Goal: Check status: Check status

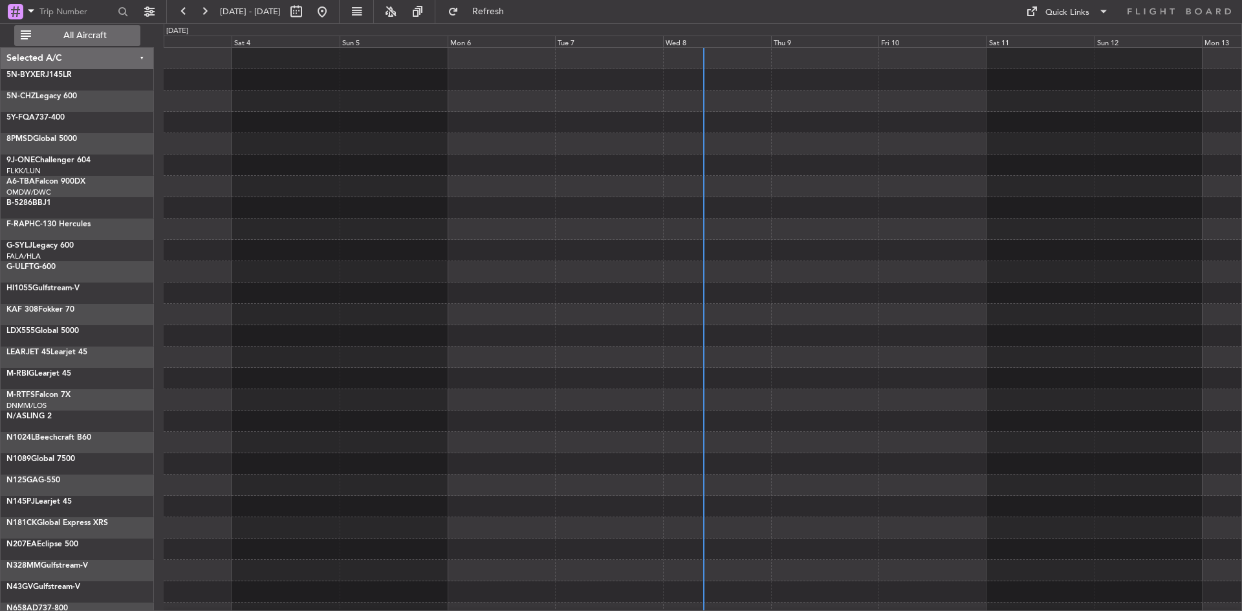
click at [71, 43] on button "All Aircraft" at bounding box center [77, 35] width 126 height 21
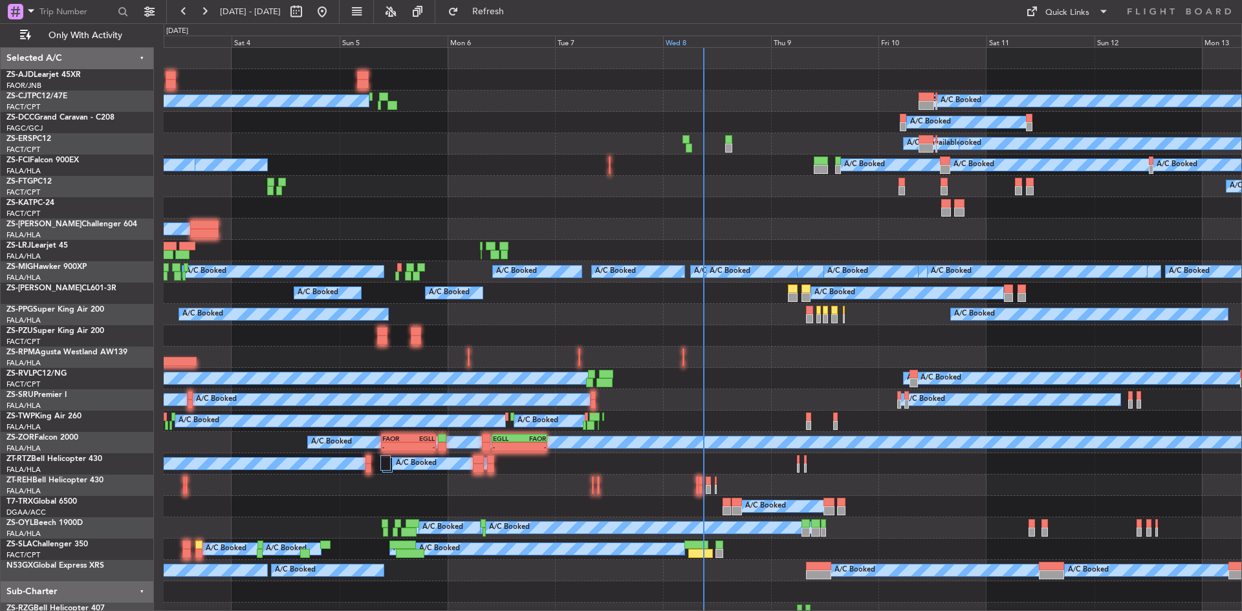
click at [685, 43] on div "Wed 8" at bounding box center [717, 42] width 108 height 12
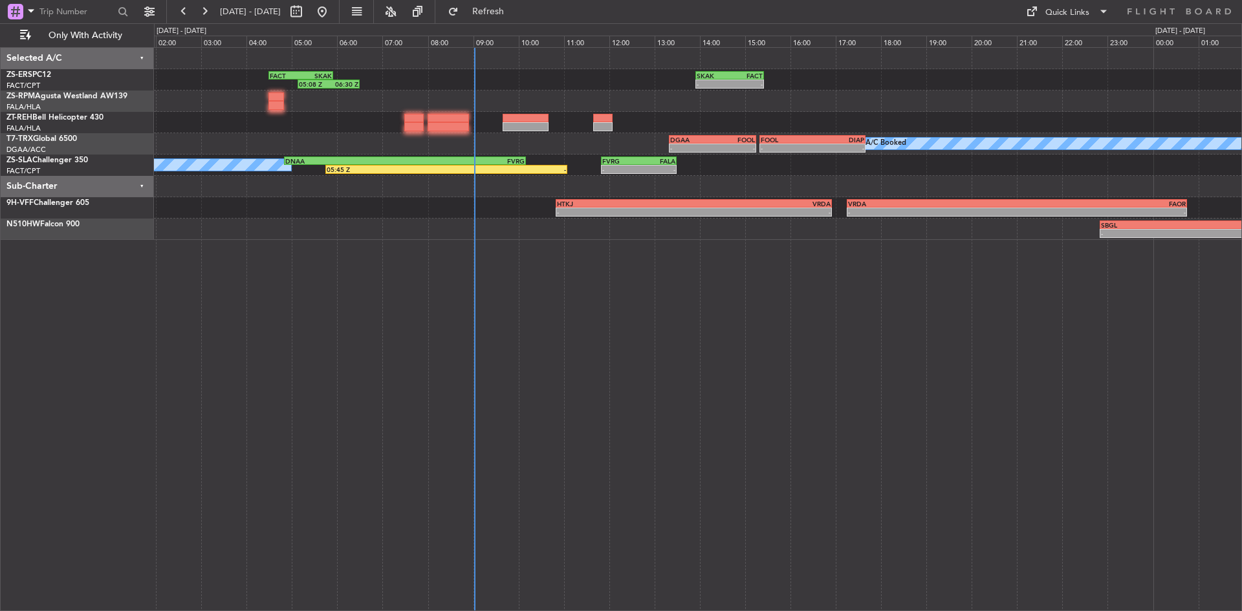
click at [533, 307] on div "05:08 Z 06:30 Z FACT 04:30 Z SKAK 05:55 Z - - SKAK 13:55 Z FACT 15:25 Z A/C Boo…" at bounding box center [698, 329] width 1088 height 564
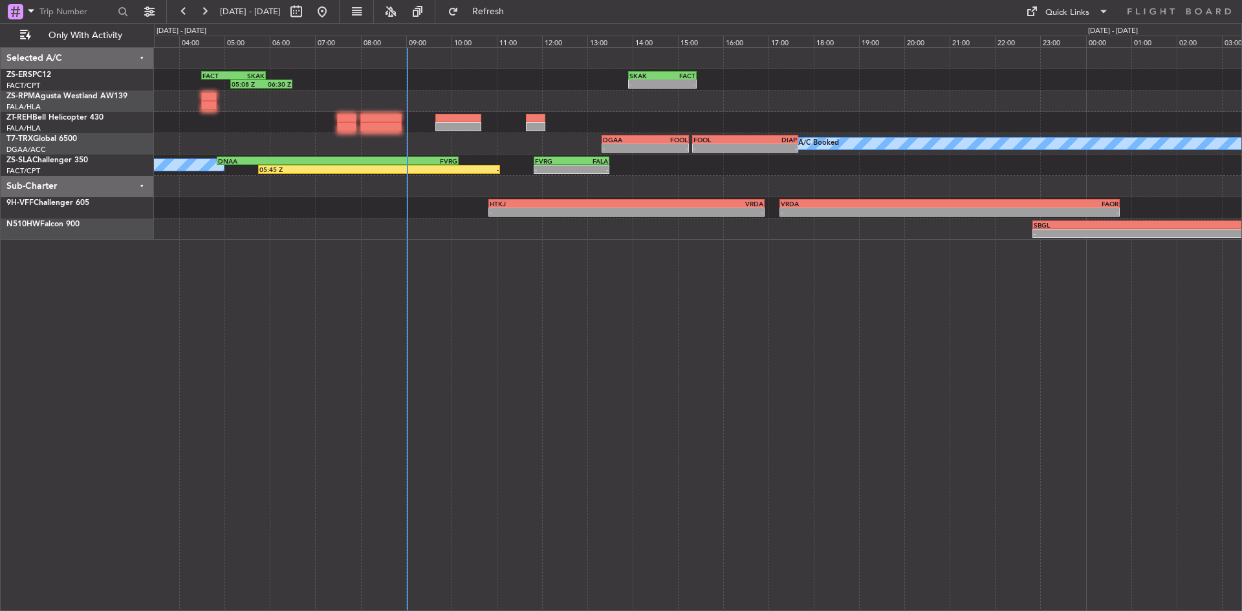
click at [514, 295] on div "05:08 Z 06:30 Z FACT 04:30 Z SKAK 05:55 Z - - SKAK 13:55 Z FACT 15:25 Z A/C Boo…" at bounding box center [698, 329] width 1088 height 564
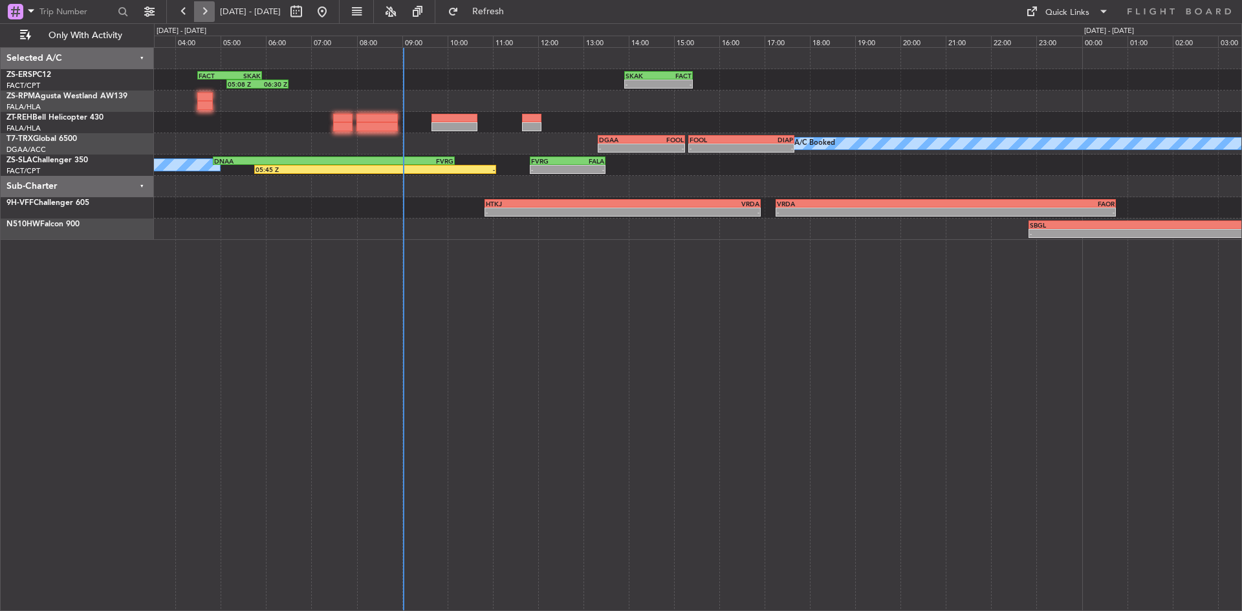
click at [205, 9] on button at bounding box center [204, 11] width 21 height 21
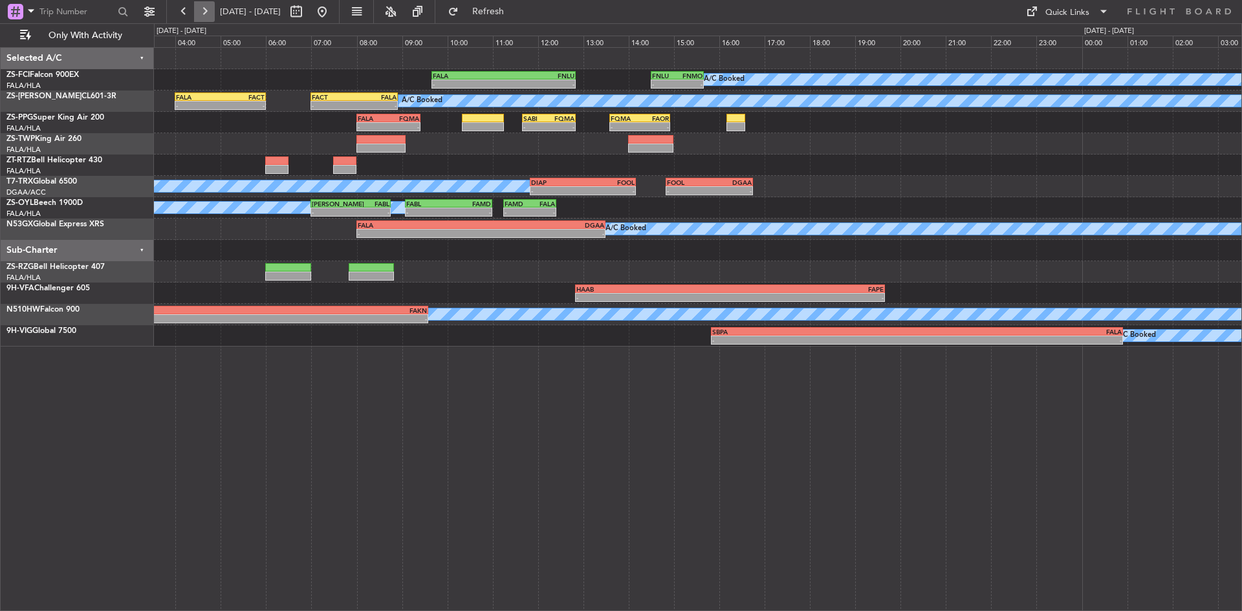
click at [204, 6] on button at bounding box center [204, 11] width 21 height 21
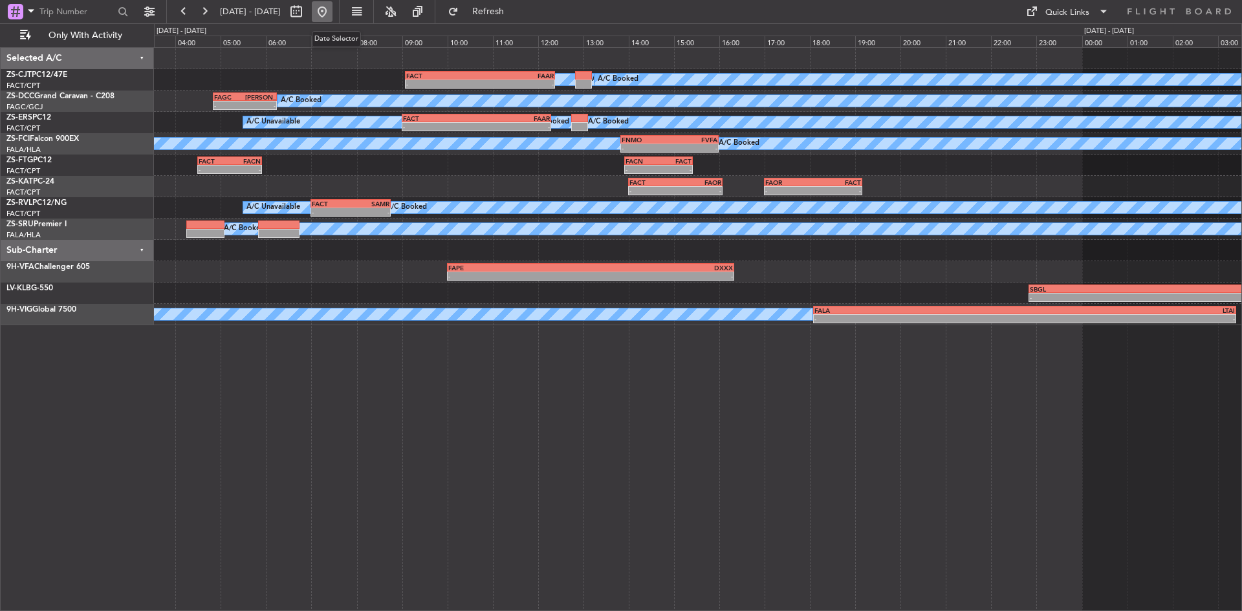
click at [333, 8] on button at bounding box center [322, 11] width 21 height 21
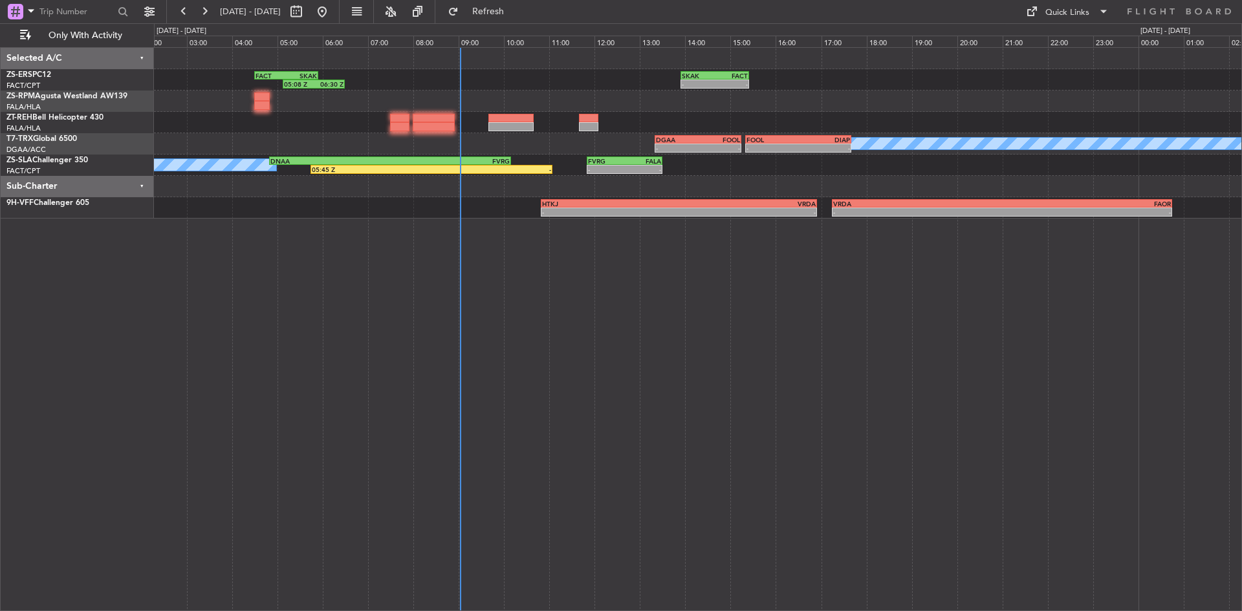
click at [176, 157] on div "- - SKAK 13:55 Z FACT 15:25 Z 05:08 Z 06:30 Z FACT 04:30 Z SKAK 05:55 Z A/C Boo…" at bounding box center [698, 133] width 1088 height 171
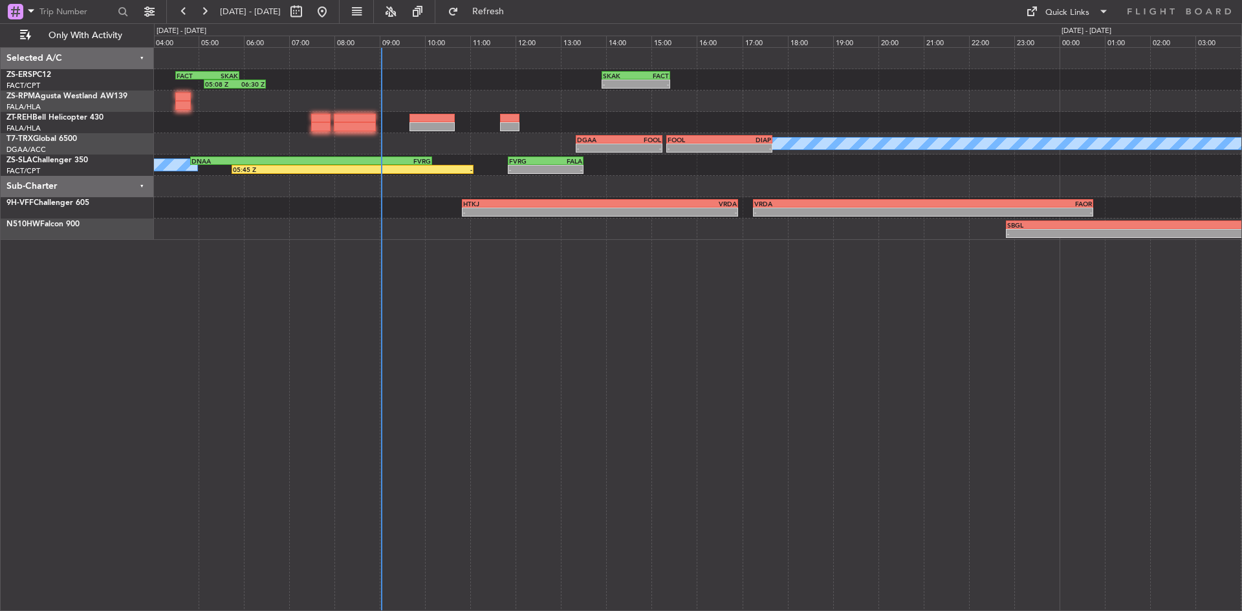
click at [424, 258] on div "- - SKAK 13:55 Z FACT 15:25 Z 05:08 Z 06:30 Z FACT 04:30 Z SKAK 05:55 Z A/C Boo…" at bounding box center [698, 329] width 1088 height 564
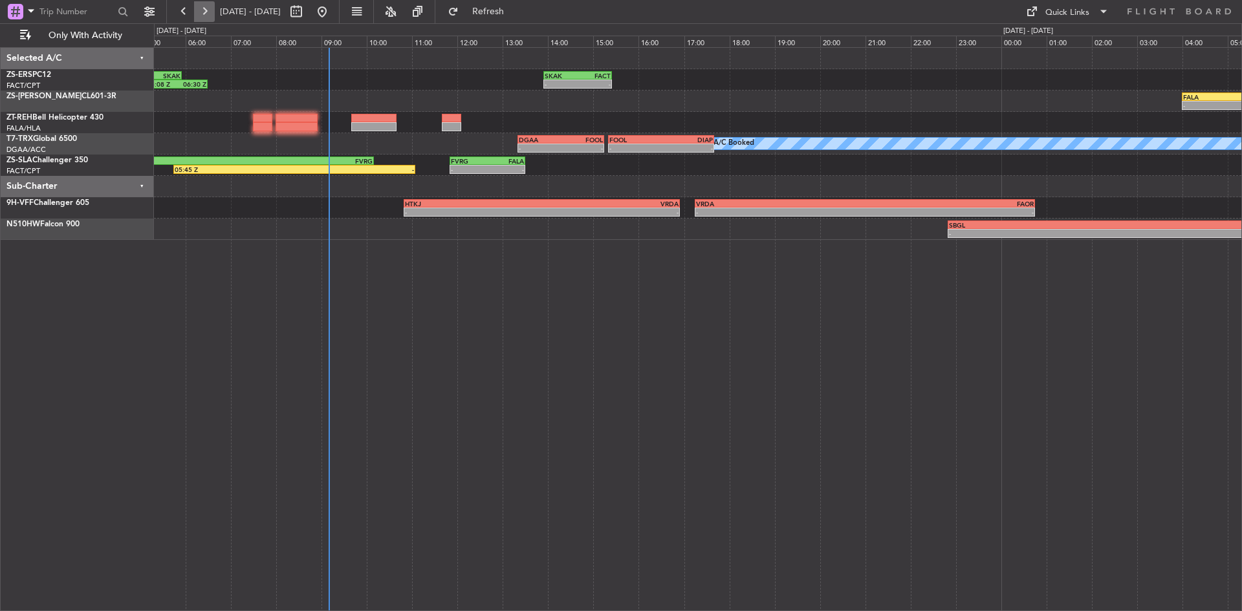
click at [205, 3] on button at bounding box center [204, 11] width 21 height 21
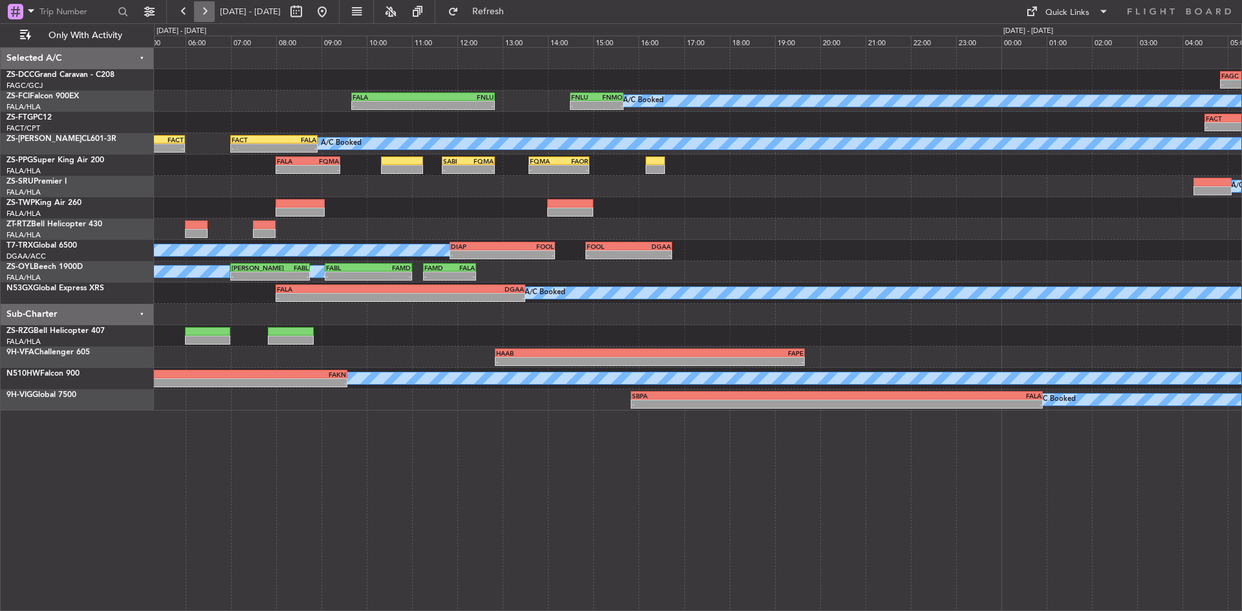
click at [206, 6] on button at bounding box center [204, 11] width 21 height 21
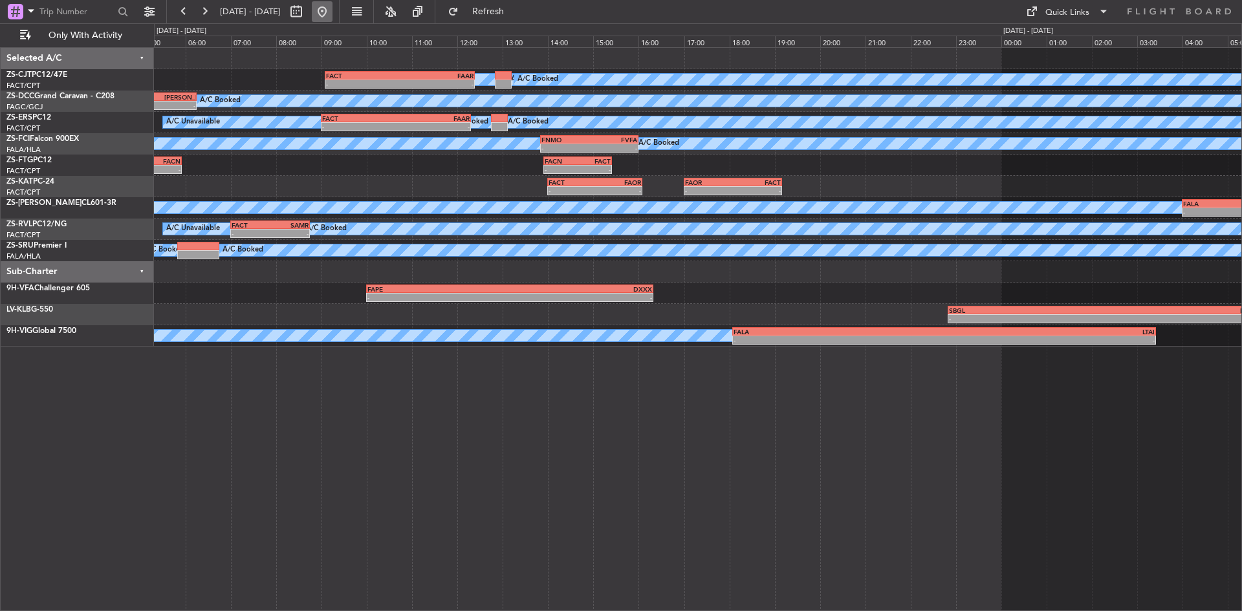
click at [333, 12] on button at bounding box center [322, 11] width 21 height 21
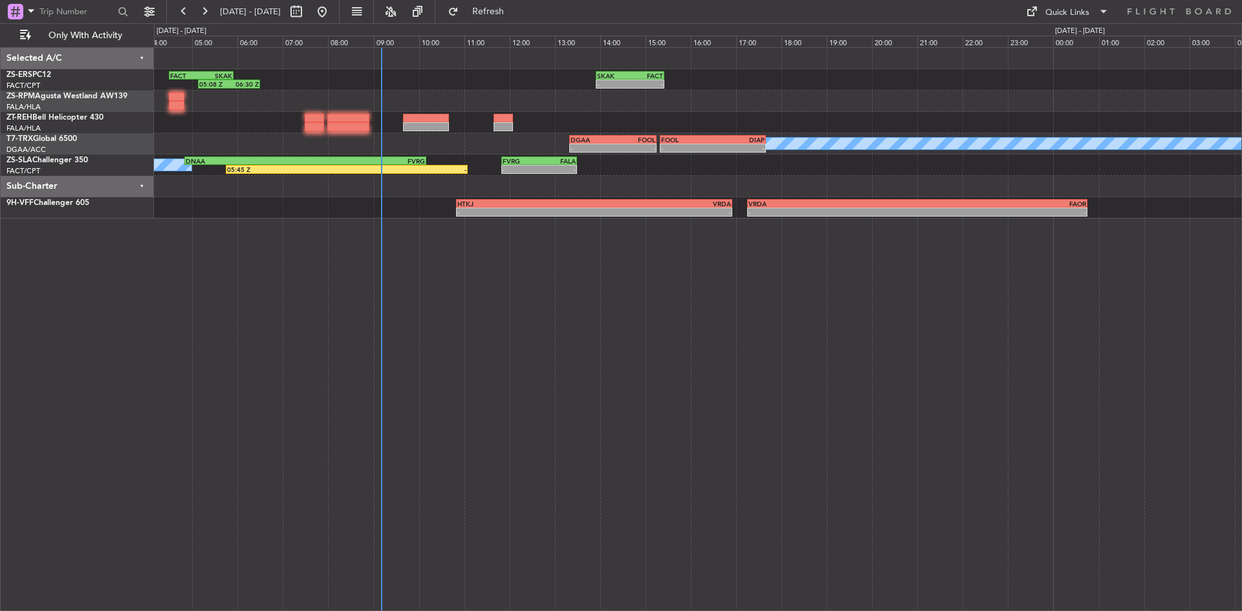
click at [305, 332] on div "- - SKAK 13:55 Z FACT 15:25 Z 05:08 Z 06:30 Z FACT 04:30 Z SKAK 05:55 Z A/C Boo…" at bounding box center [698, 329] width 1088 height 564
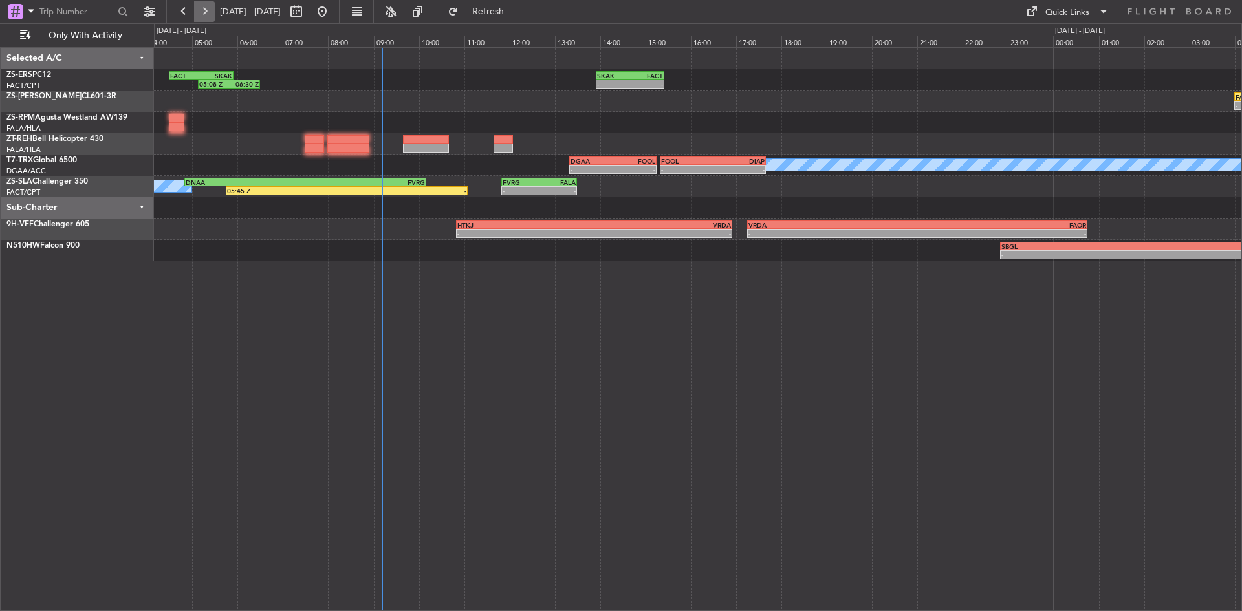
click at [201, 14] on button at bounding box center [204, 11] width 21 height 21
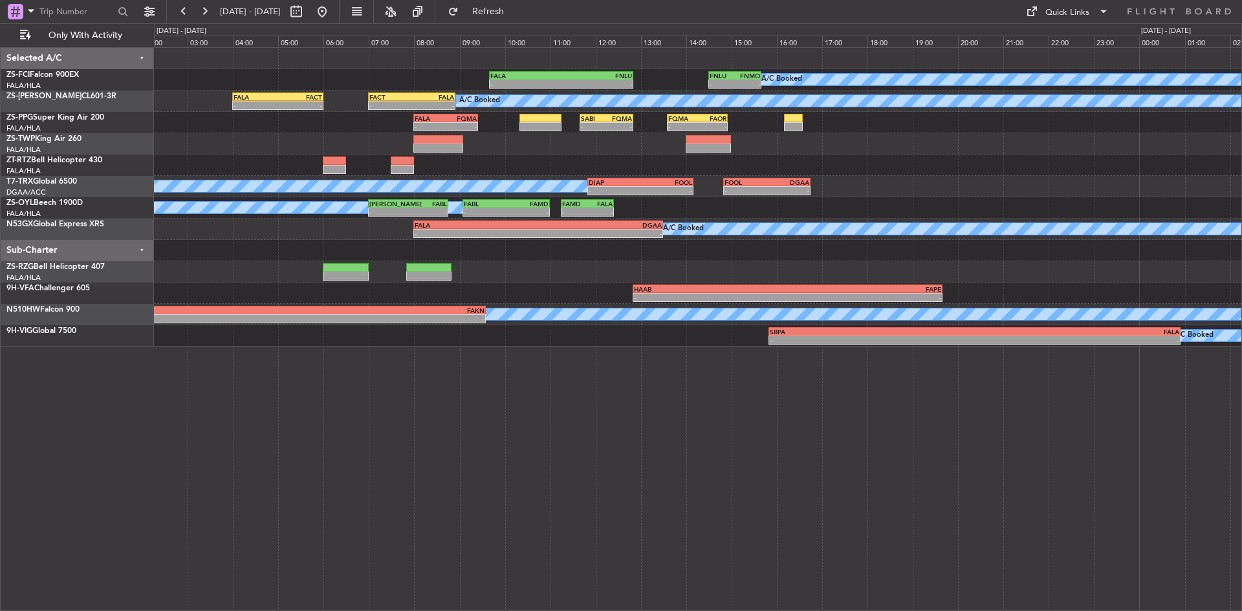
click at [346, 90] on div "FALA 09:40 Z FNLU 12:50 Z - - - - FNLU 14:30 Z FNMO 15:40 Z A/C Booked" at bounding box center [698, 79] width 1088 height 21
click at [516, 13] on span "Refresh" at bounding box center [488, 11] width 54 height 9
click at [333, 12] on button at bounding box center [322, 11] width 21 height 21
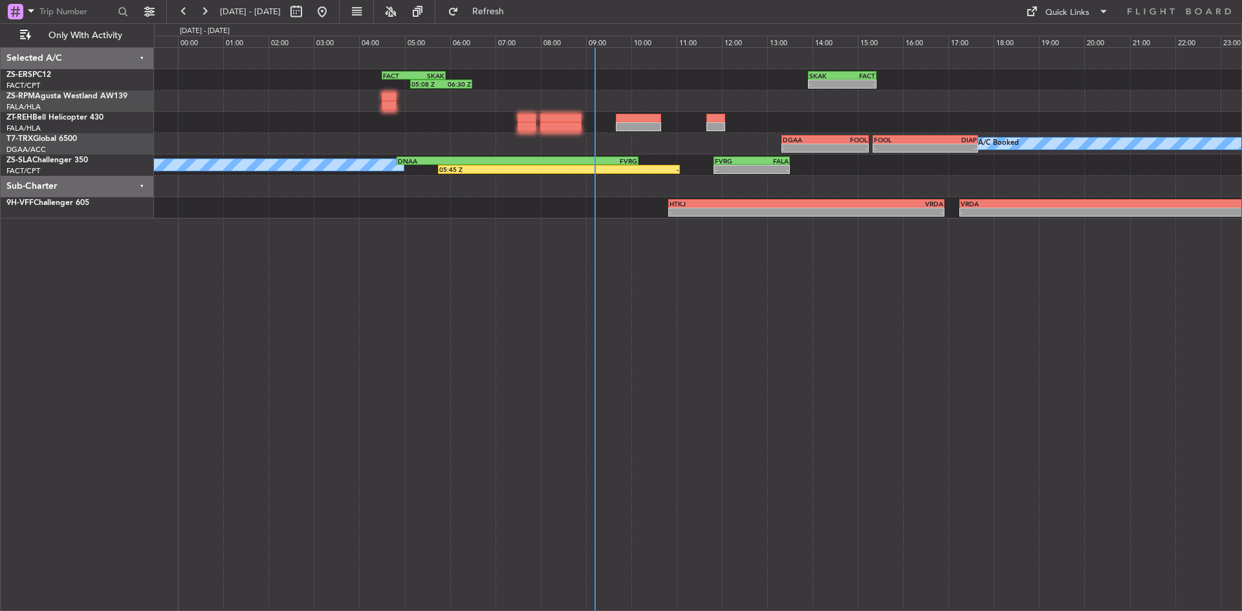
click at [538, 333] on div "- - SKAK 13:55 Z FACT 15:25 Z 05:08 Z 06:30 Z FACT 04:30 Z SKAK 05:55 Z A/C Boo…" at bounding box center [698, 329] width 1088 height 564
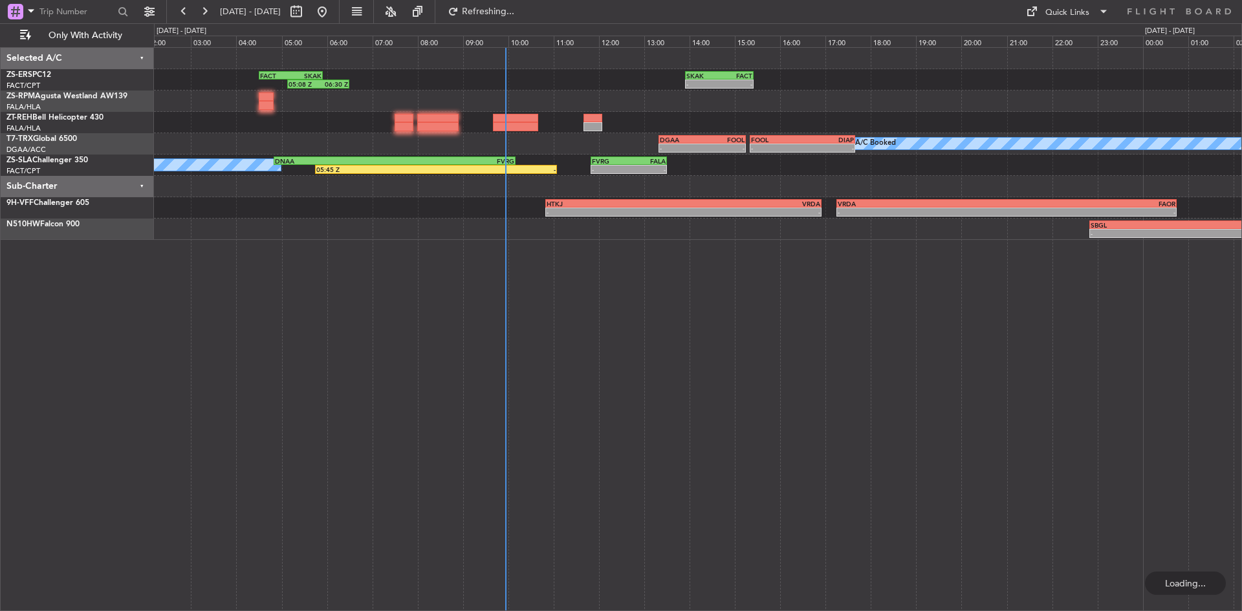
click at [423, 87] on div "05:08 Z 06:30 Z FACT 04:30 Z SKAK 05:55 Z - - SKAK 13:55 Z FACT 15:25 Z A/C Boo…" at bounding box center [698, 144] width 1088 height 192
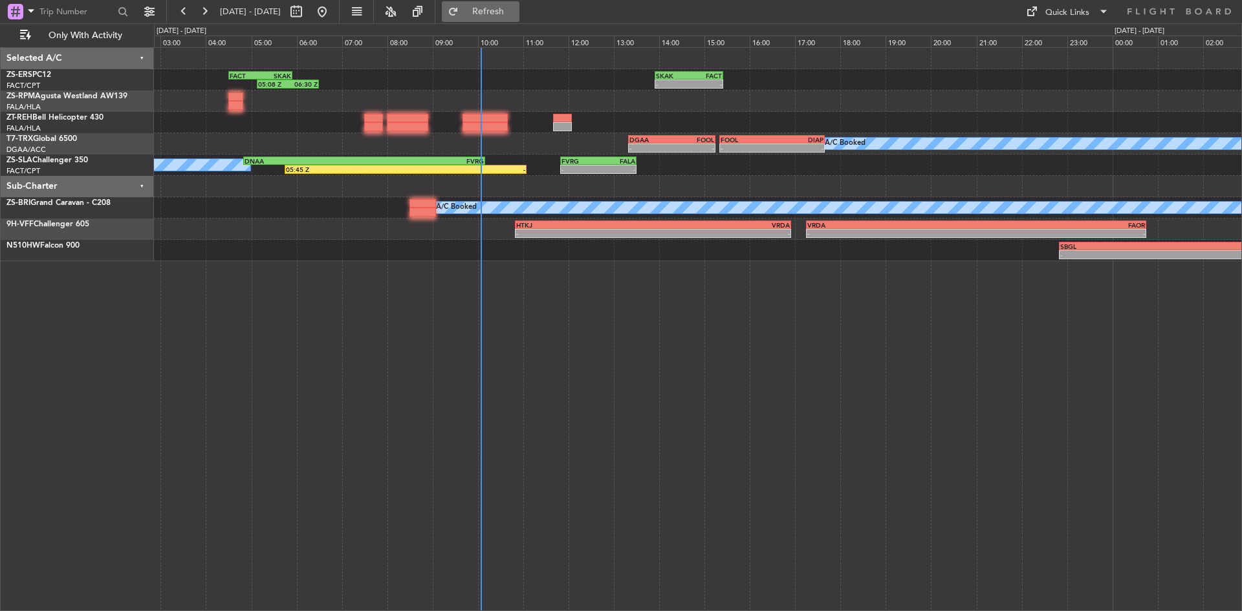
click at [500, 3] on button "Refresh" at bounding box center [481, 11] width 78 height 21
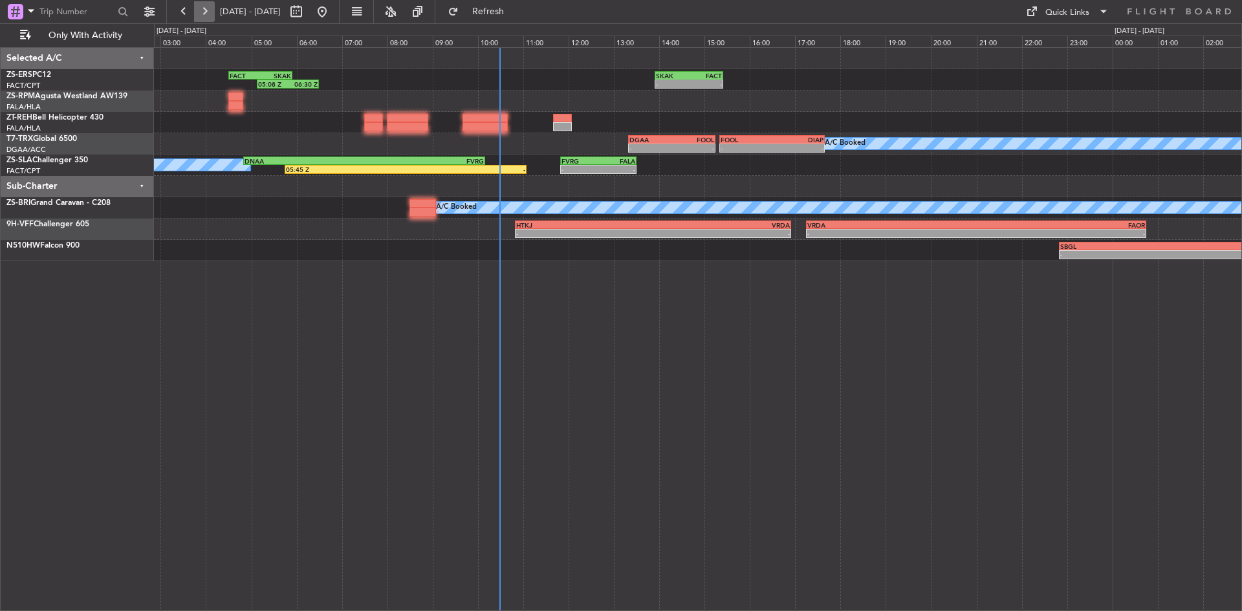
click at [595, 82] on div "05:08 Z 06:30 Z FACT 04:30 Z SKAK 05:55 Z - - SKAK 13:55 Z FACT 15:25 Z" at bounding box center [698, 79] width 1088 height 21
click at [516, 8] on span "Refresh" at bounding box center [488, 11] width 54 height 9
click at [212, 12] on button at bounding box center [204, 11] width 21 height 21
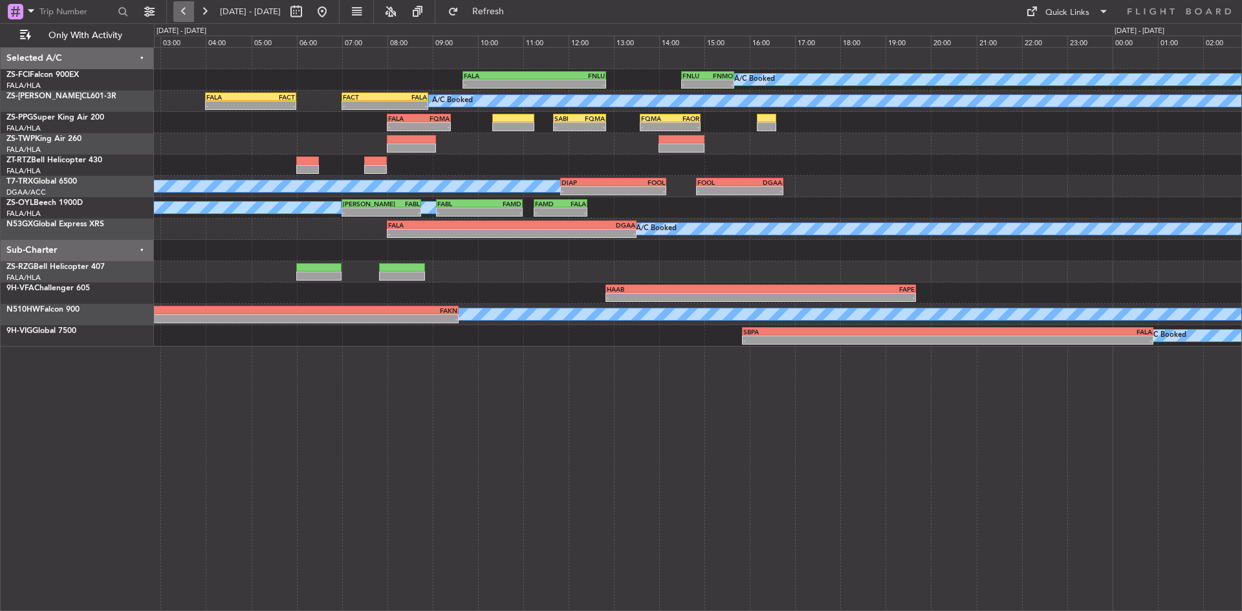
click at [181, 15] on button at bounding box center [183, 11] width 21 height 21
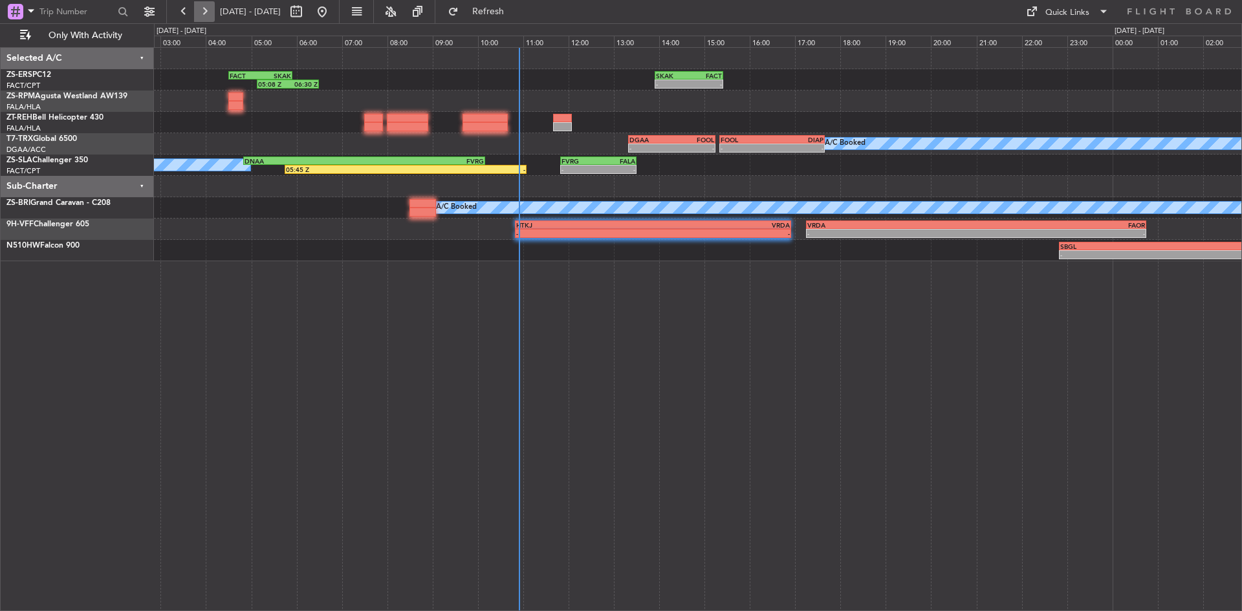
click at [208, 14] on button at bounding box center [204, 11] width 21 height 21
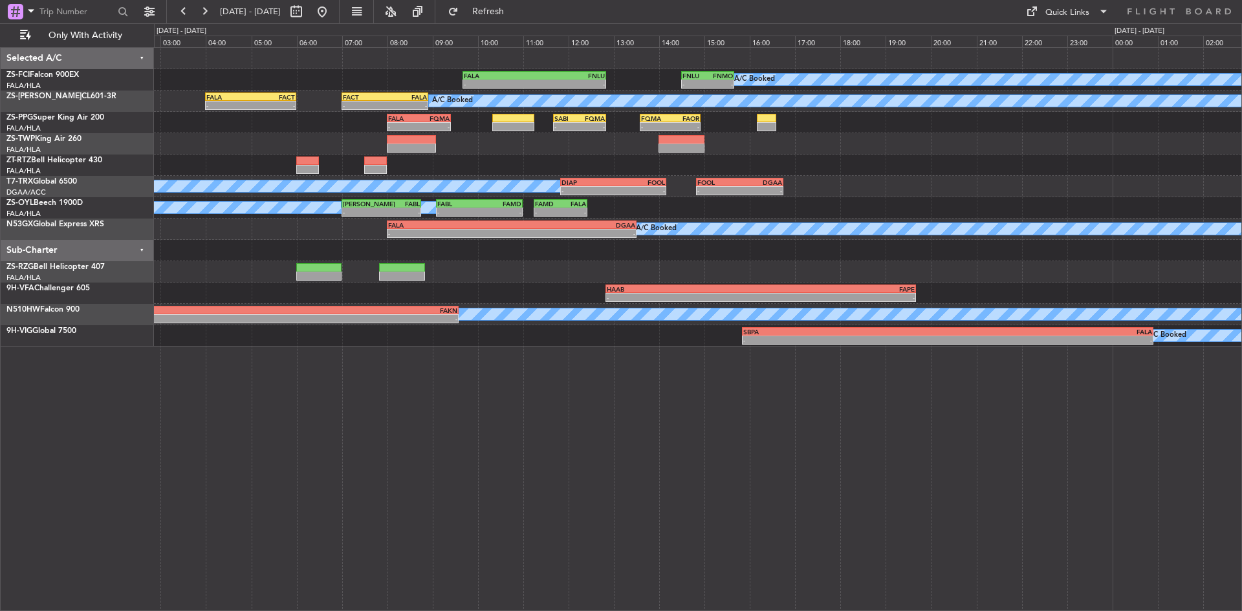
click at [281, 100] on div "FACT" at bounding box center [273, 97] width 44 height 8
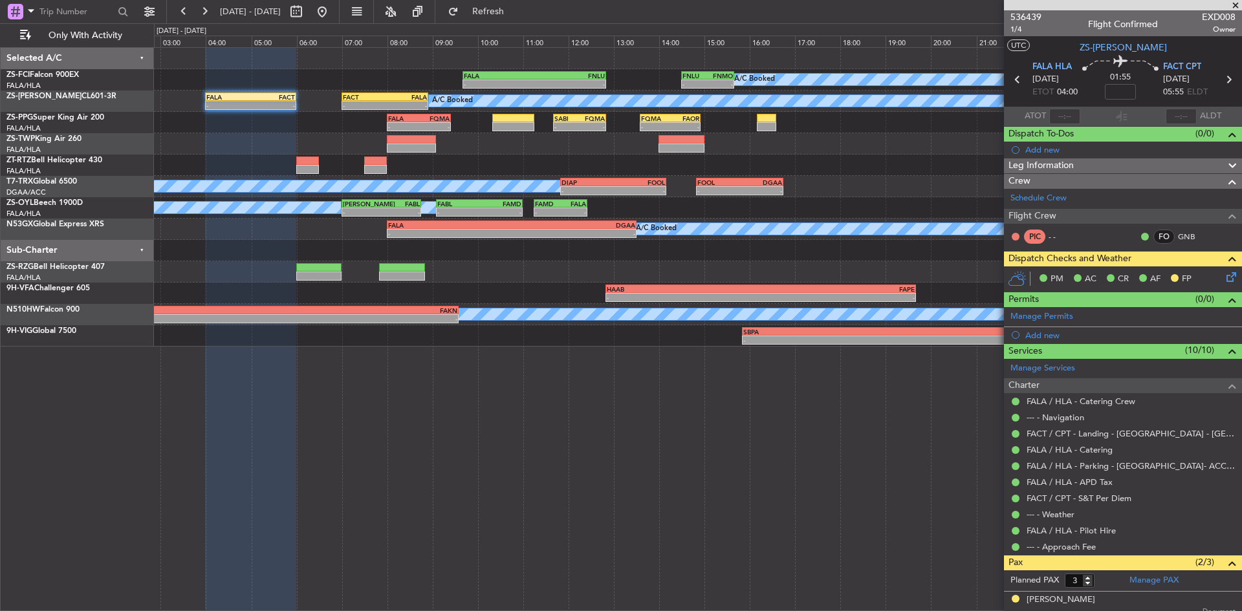
click at [1241, 3] on span at bounding box center [1235, 6] width 13 height 12
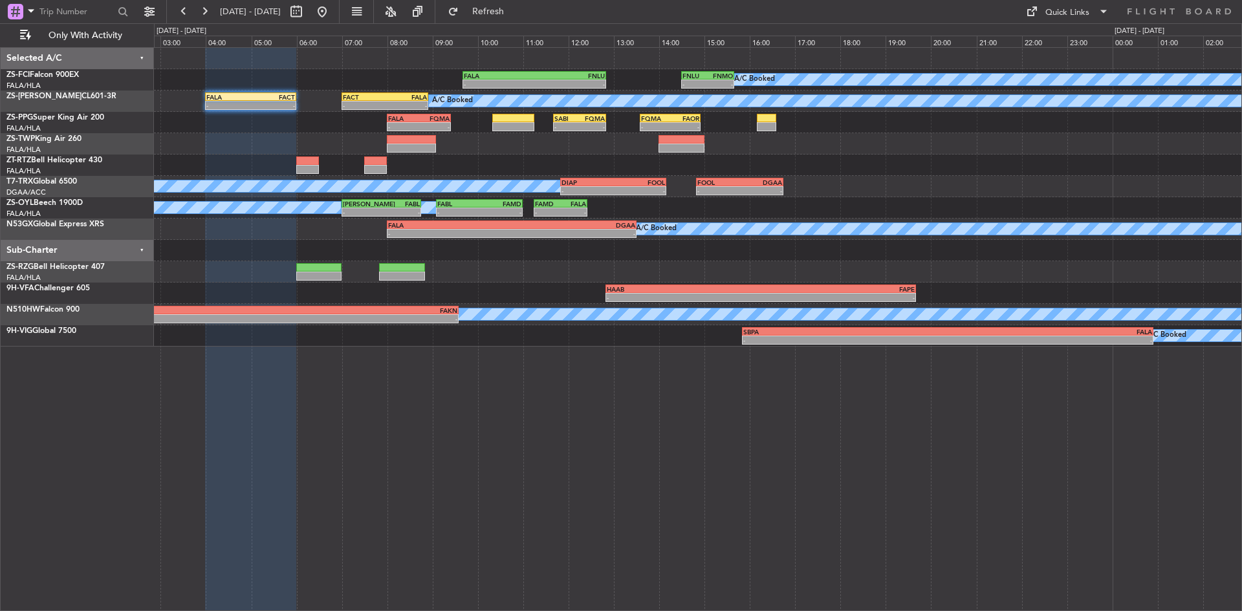
type input "0"
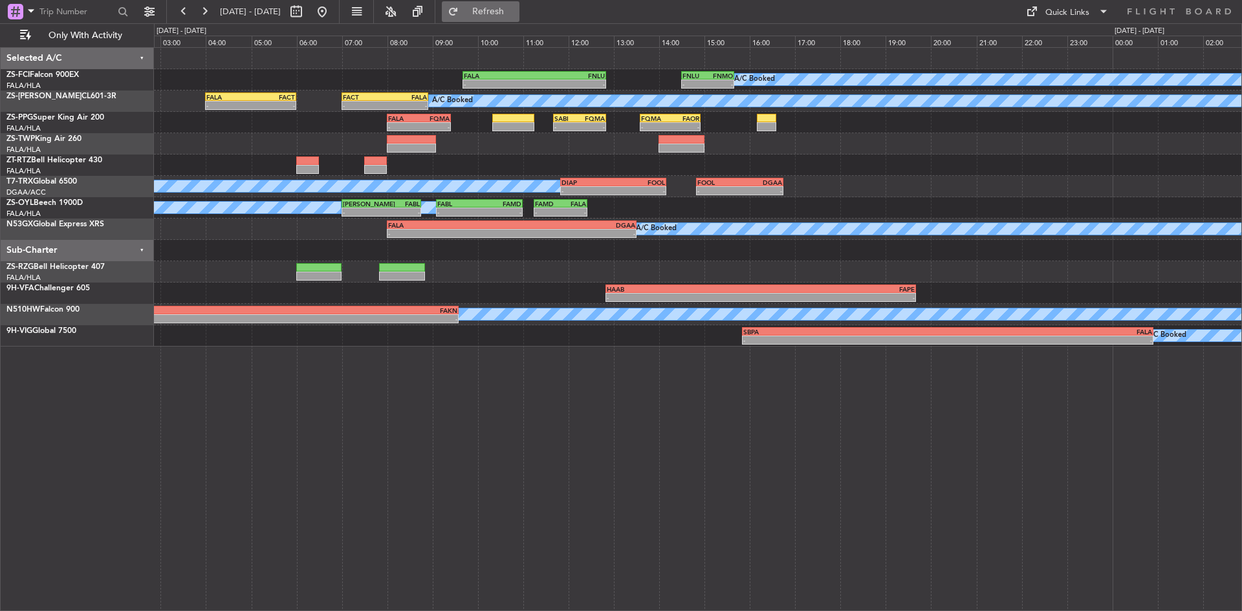
click at [516, 7] on span "Refresh" at bounding box center [488, 11] width 54 height 9
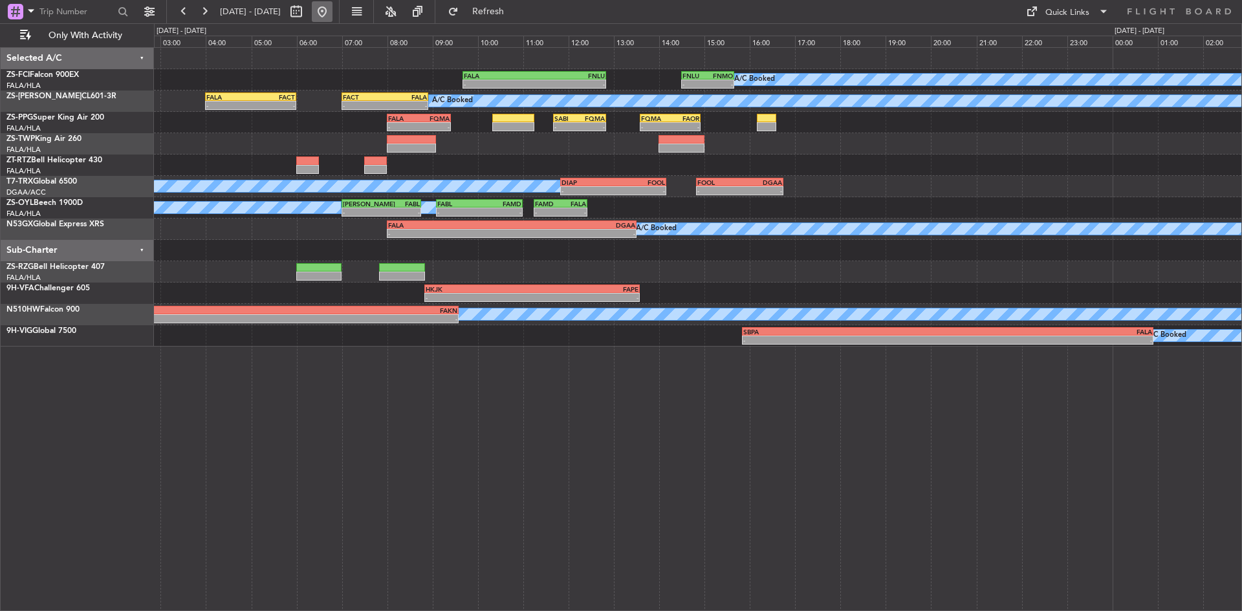
click at [333, 11] on button at bounding box center [322, 11] width 21 height 21
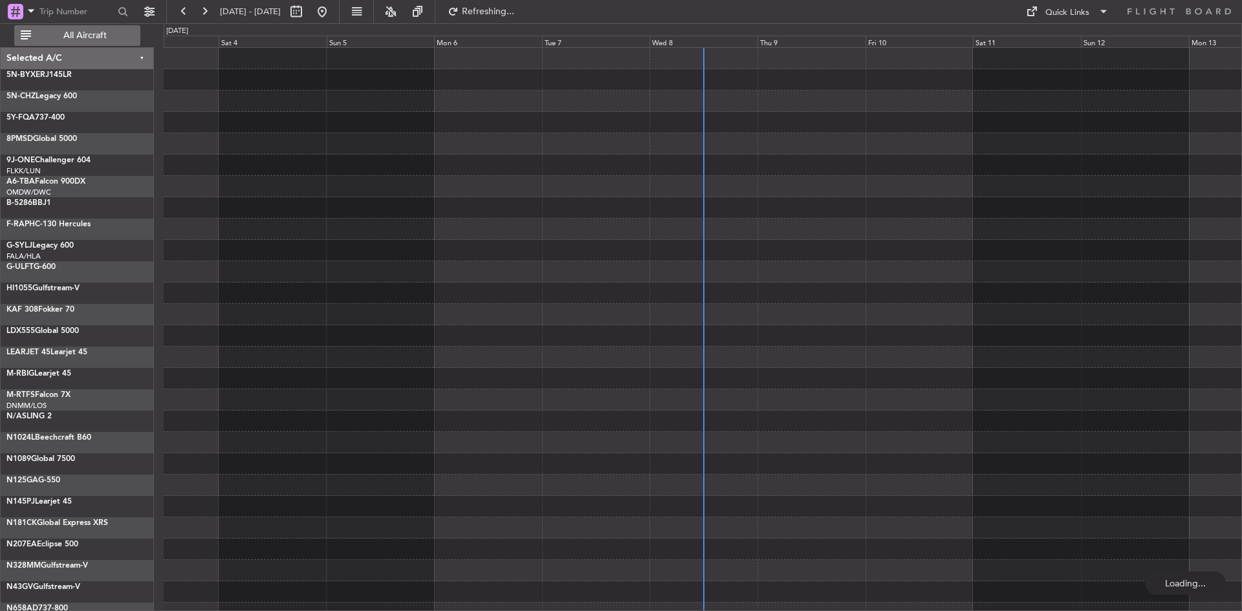
click at [98, 34] on span "All Aircraft" at bounding box center [85, 35] width 103 height 9
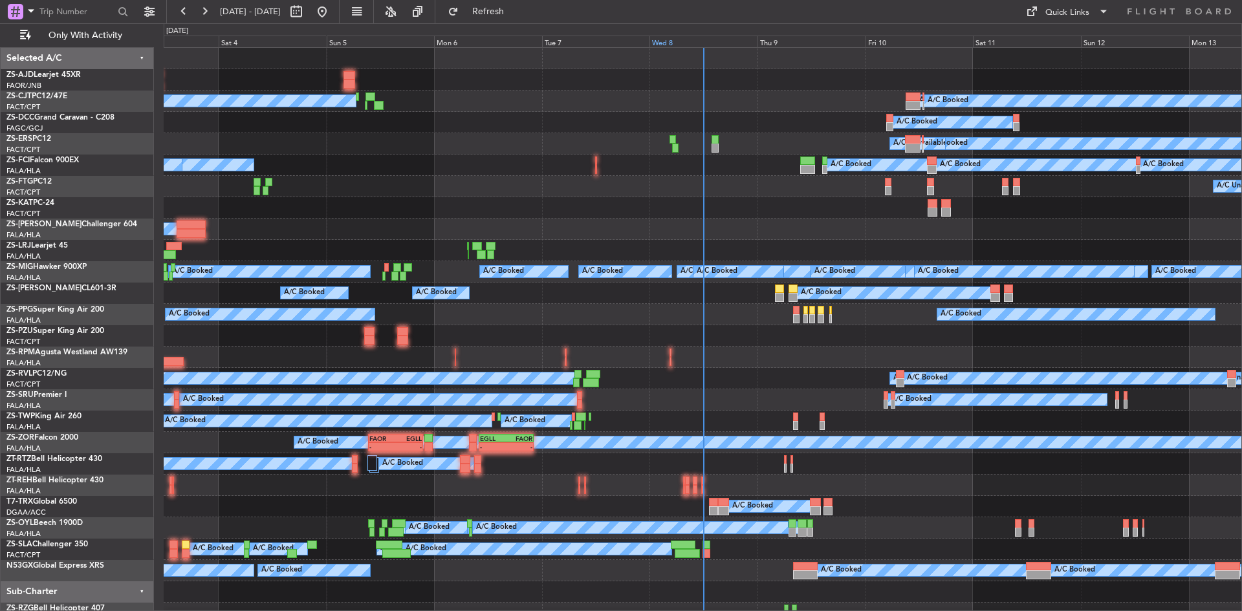
click at [656, 43] on div "Wed 8" at bounding box center [704, 42] width 108 height 12
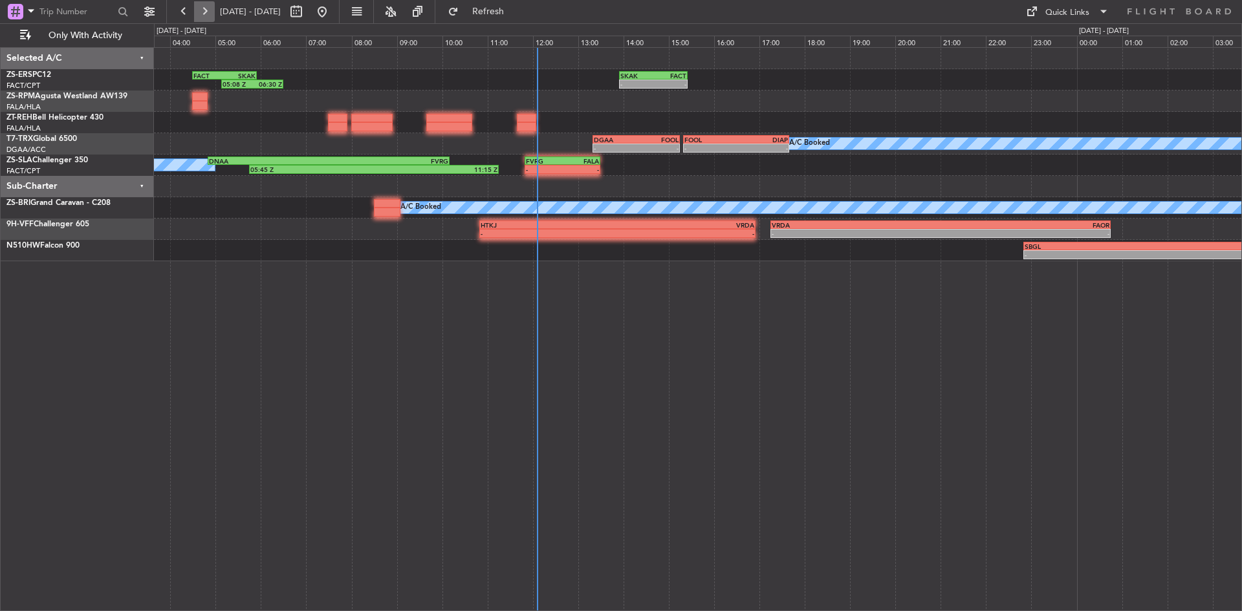
click at [206, 7] on button at bounding box center [204, 11] width 21 height 21
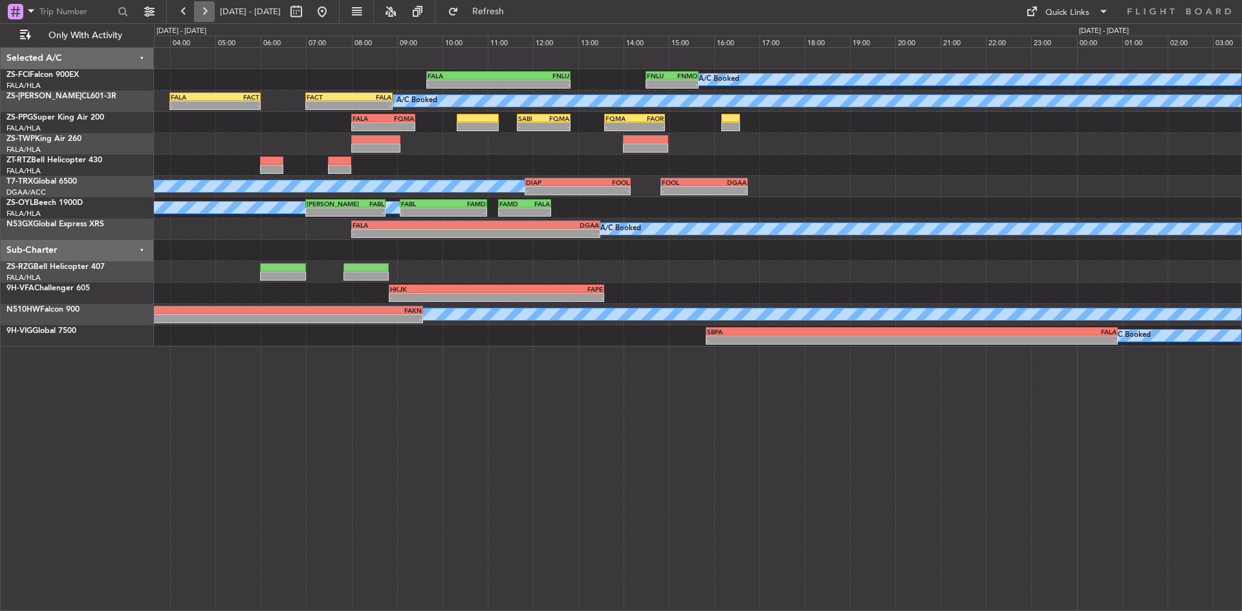
click at [203, 16] on button at bounding box center [204, 11] width 21 height 21
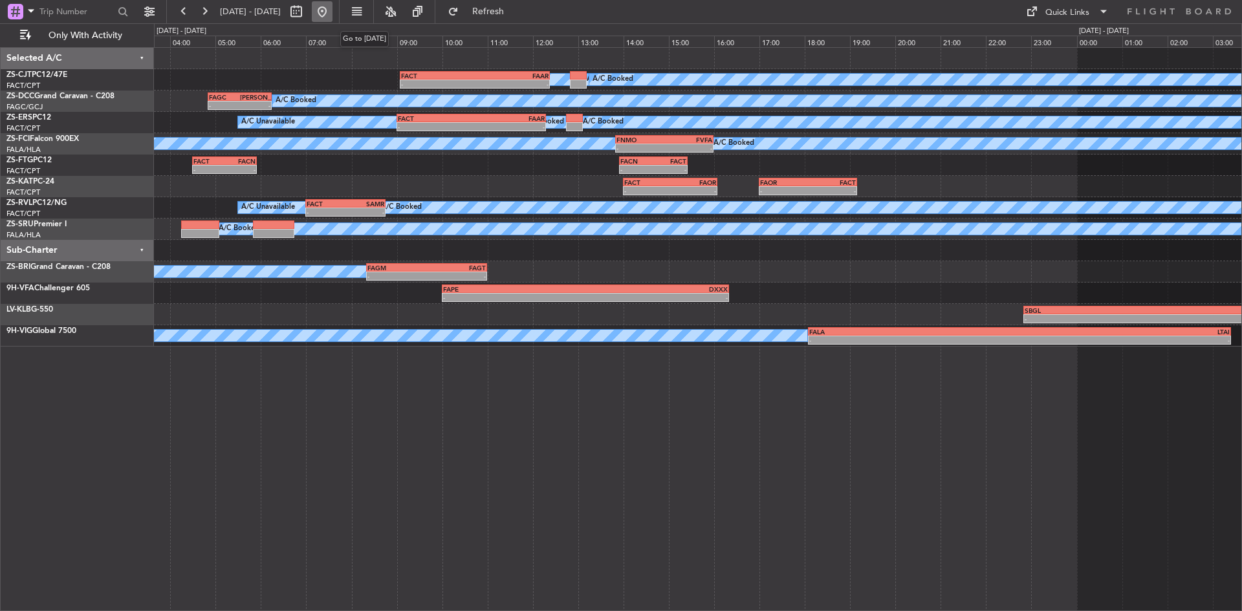
click at [333, 10] on button at bounding box center [322, 11] width 21 height 21
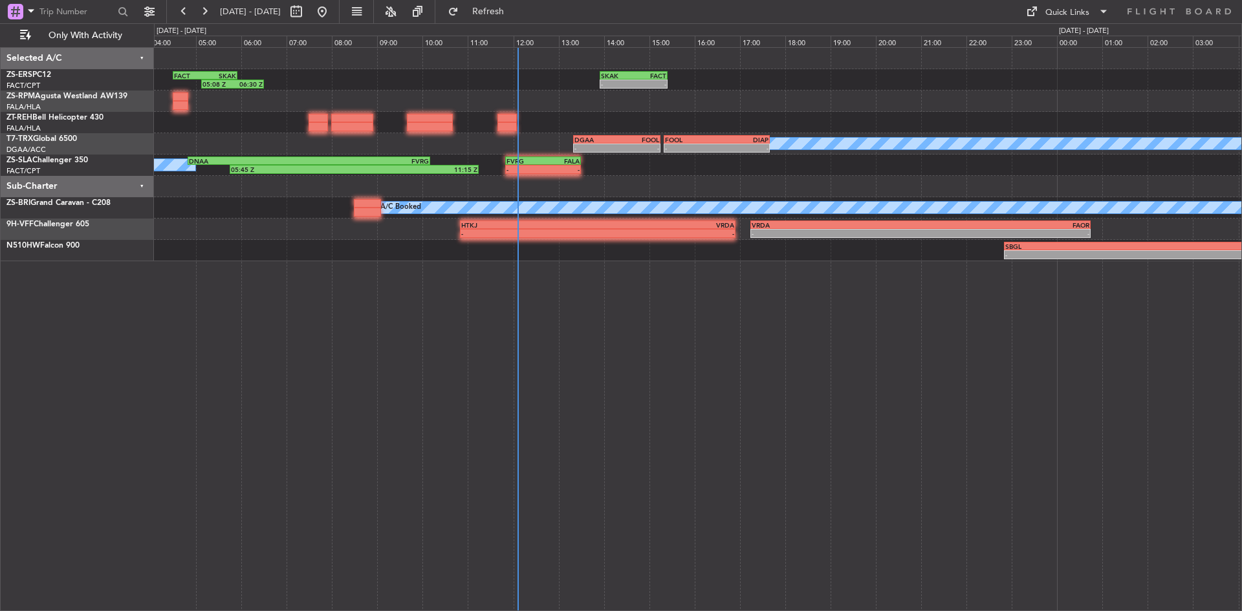
click at [384, 278] on div "- - SKAK 13:55 Z FACT 15:25 Z 05:08 Z 06:30 Z FACT 04:30 Z SKAK 05:55 Z A/C Boo…" at bounding box center [698, 329] width 1088 height 564
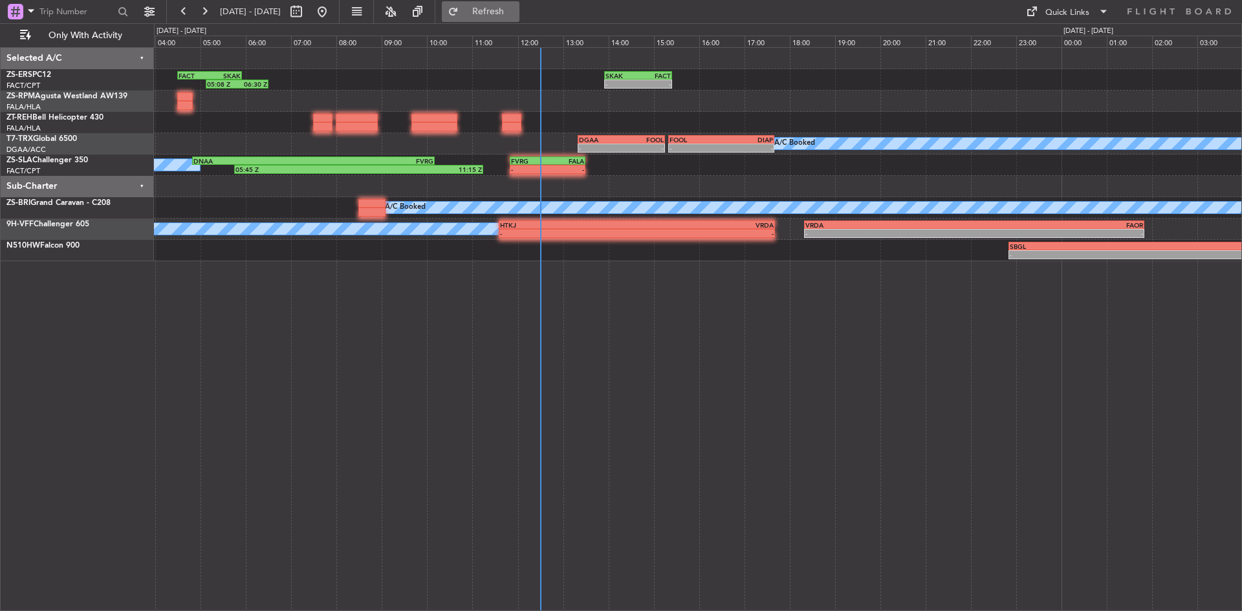
drag, startPoint x: 509, startPoint y: 0, endPoint x: 509, endPoint y: 12, distance: 11.7
click at [509, 5] on fb-refresh-button "Refresh" at bounding box center [480, 11] width 91 height 23
click at [509, 10] on span "Refresh" at bounding box center [488, 11] width 54 height 9
click at [520, 3] on button "Refresh" at bounding box center [481, 11] width 78 height 21
click at [516, 14] on span "Refresh" at bounding box center [488, 11] width 54 height 9
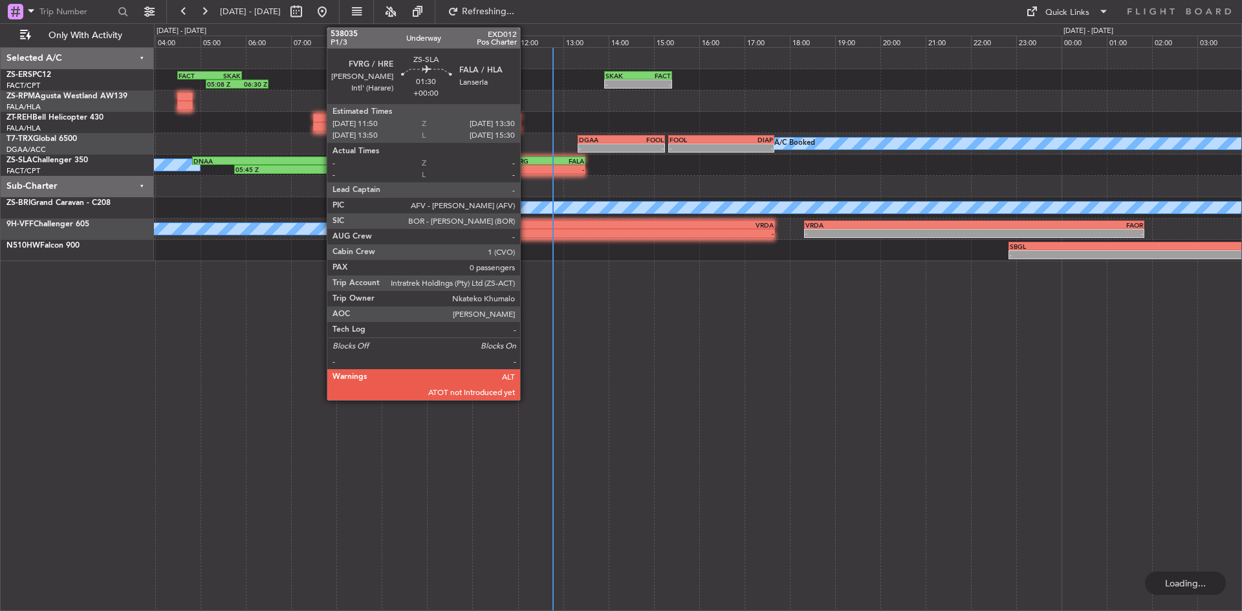
click at [526, 170] on div "-" at bounding box center [529, 170] width 37 height 8
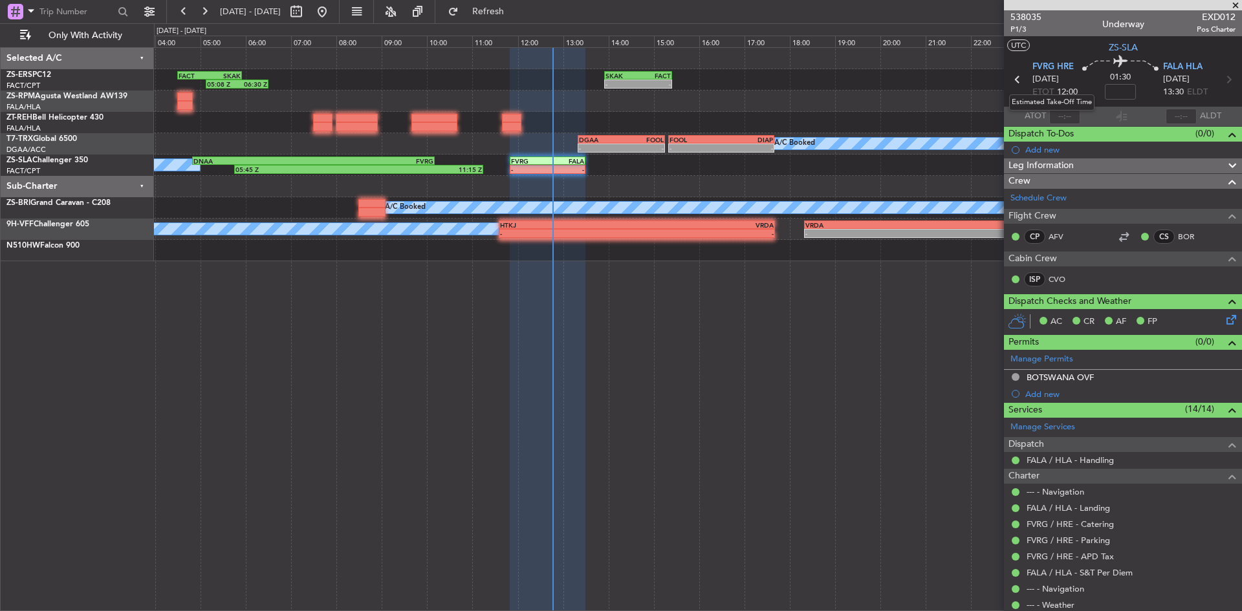
click at [1060, 118] on mat-tooltip-component "Estimated Take-Off Time" at bounding box center [1052, 102] width 104 height 34
click at [1064, 115] on input "text" at bounding box center [1065, 117] width 31 height 16
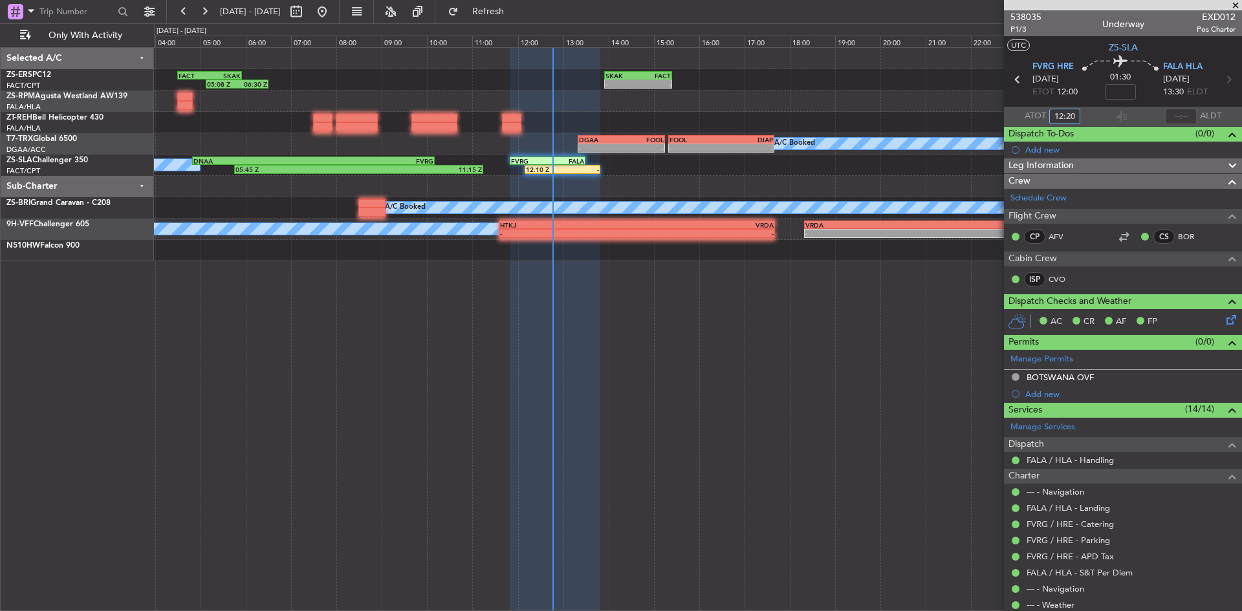
type input "12:20"
click at [1234, 3] on span at bounding box center [1235, 6] width 13 height 12
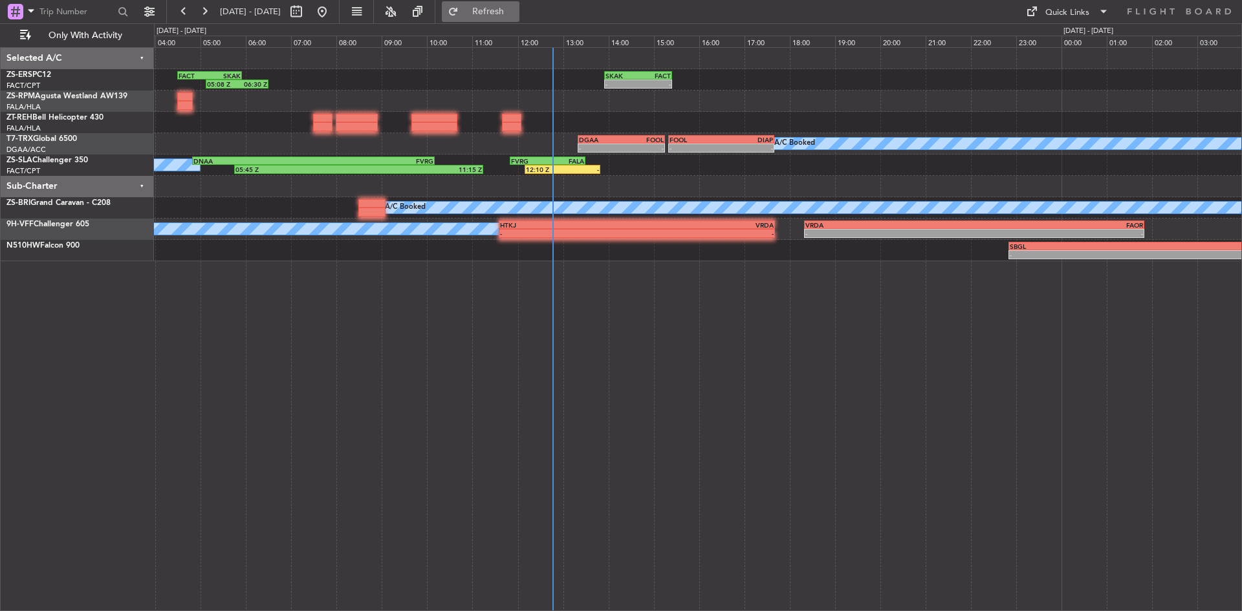
click at [516, 10] on span "Refresh" at bounding box center [488, 11] width 54 height 9
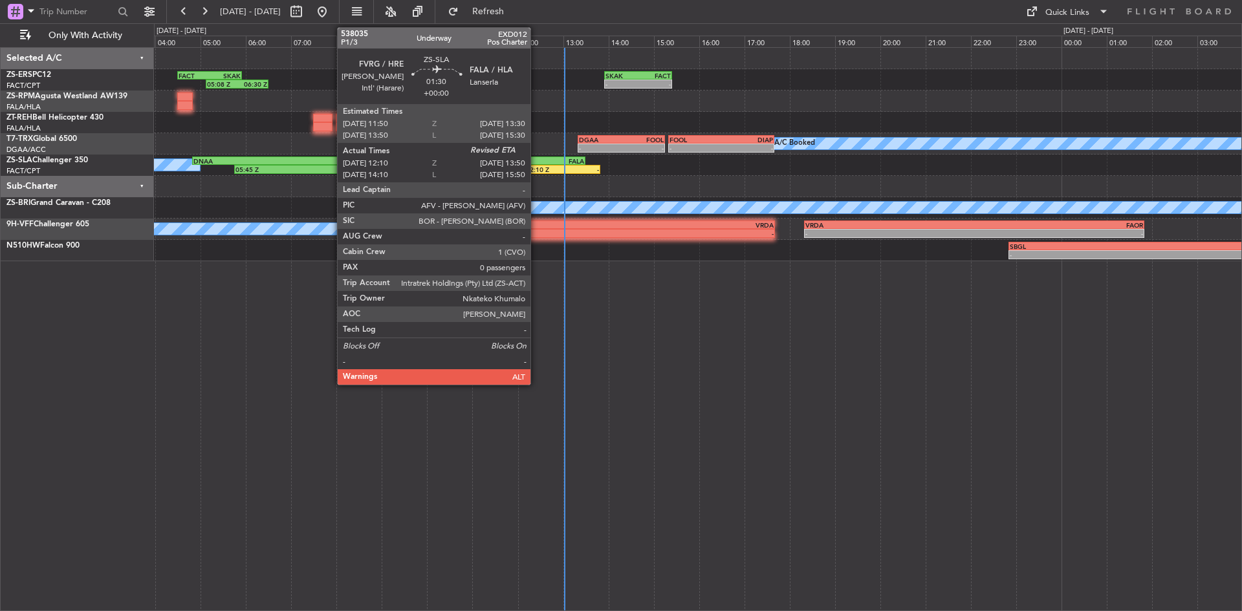
click at [536, 162] on div "FVRG" at bounding box center [529, 161] width 37 height 8
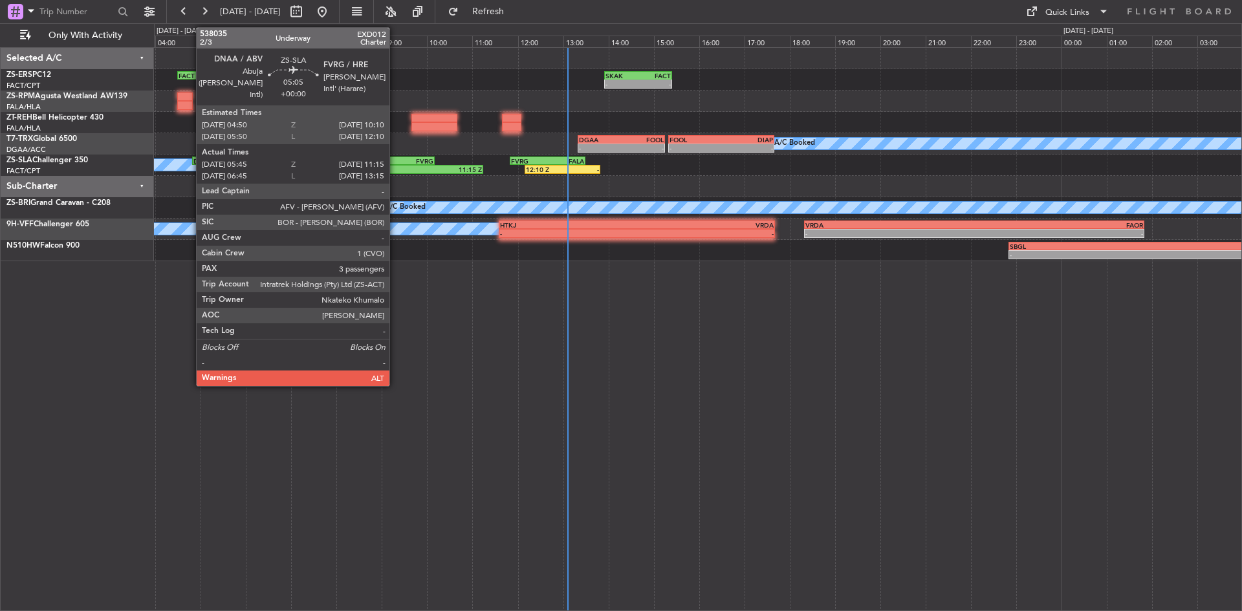
click at [395, 166] on div "11:15 Z" at bounding box center [421, 170] width 124 height 8
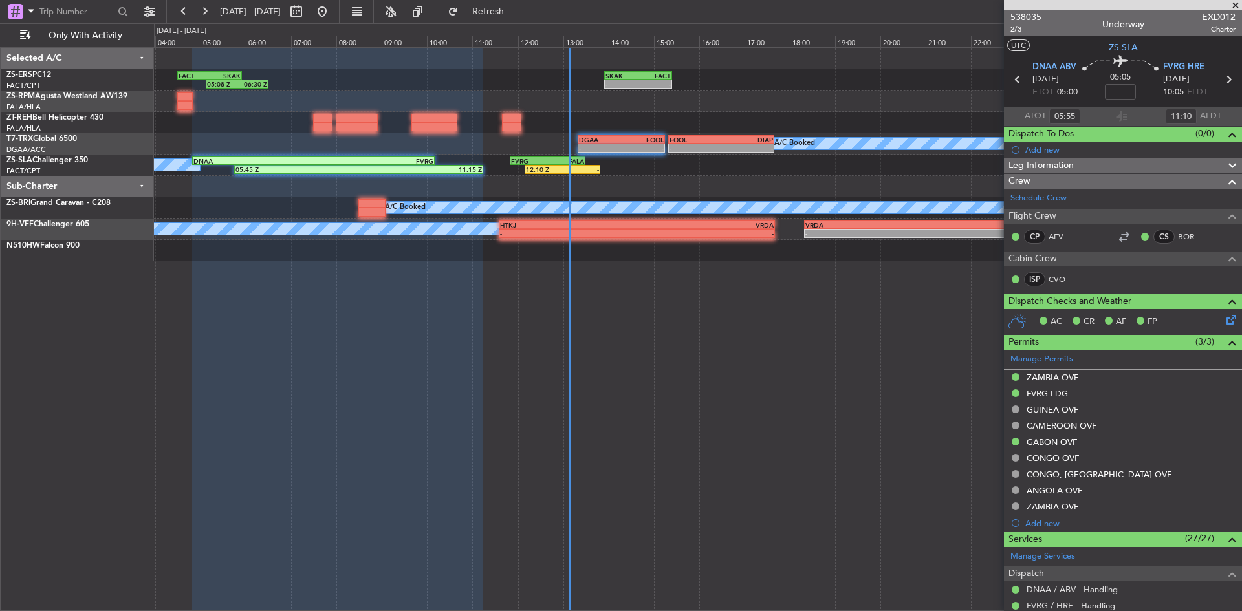
click at [1239, 3] on span at bounding box center [1235, 6] width 13 height 12
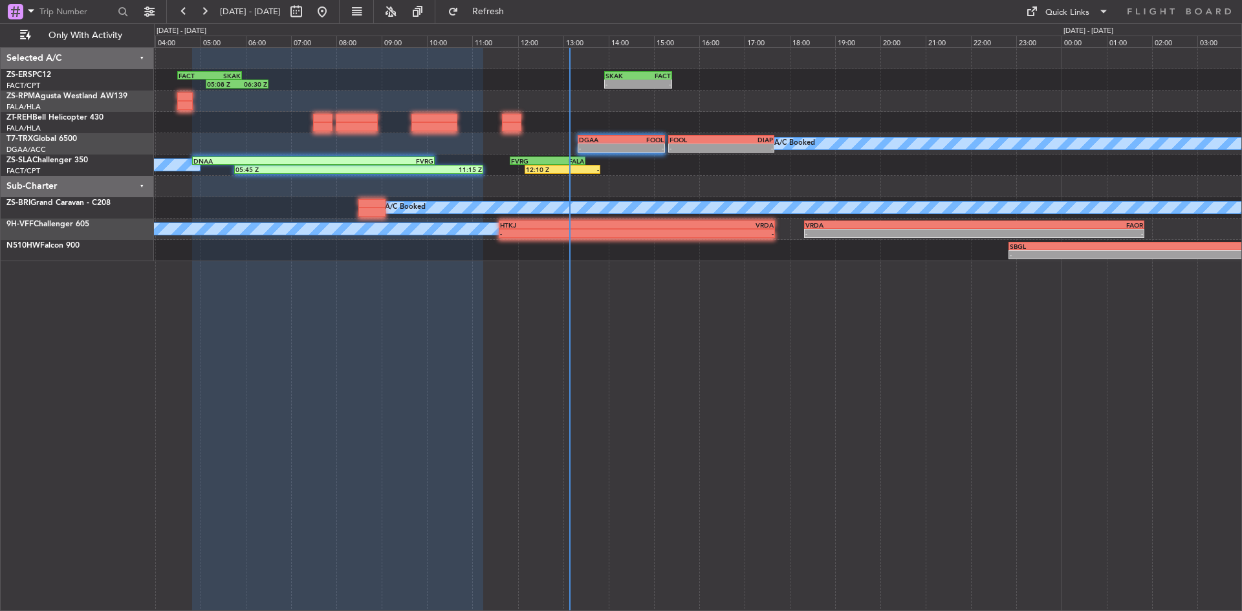
type input "0"
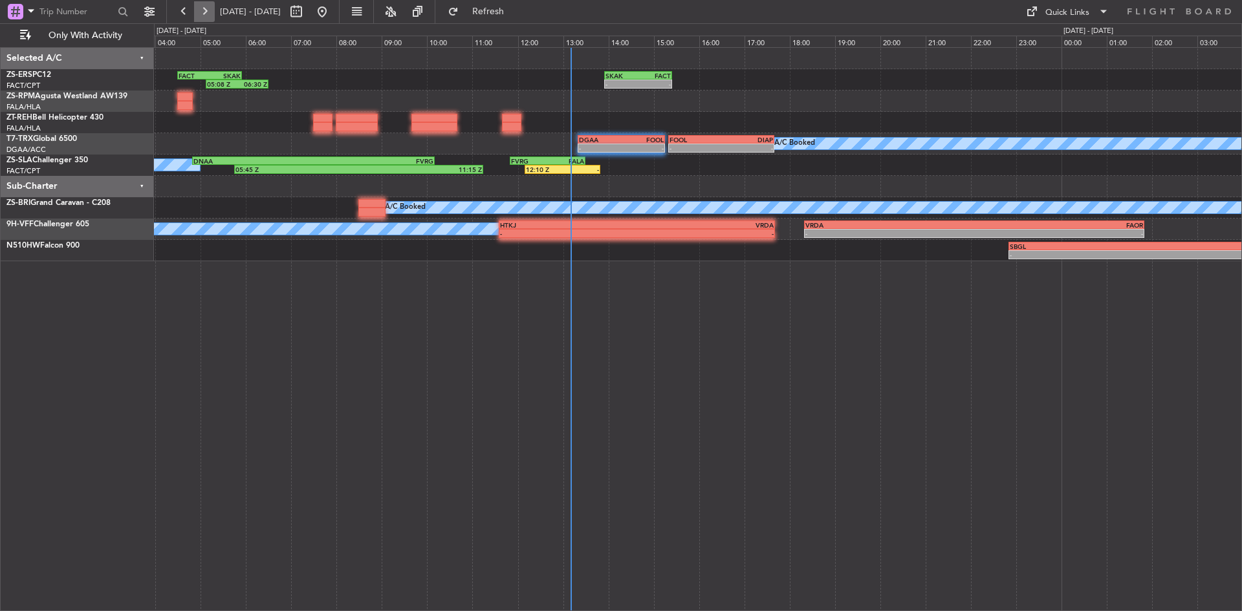
click at [202, 12] on button at bounding box center [204, 11] width 21 height 21
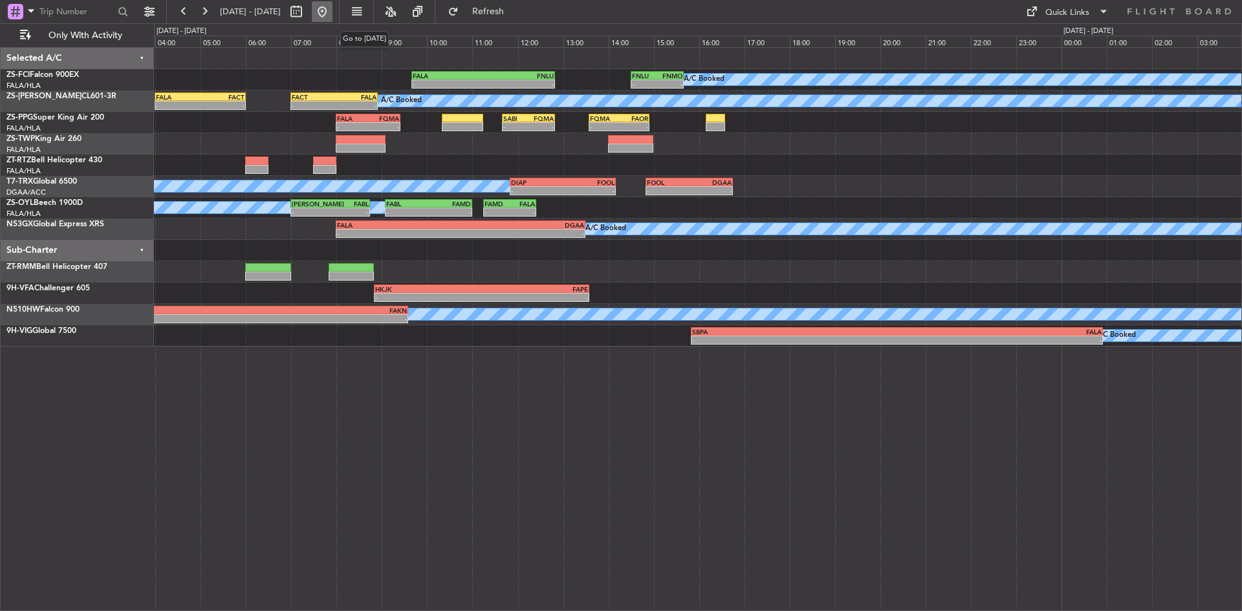
click at [333, 10] on button at bounding box center [322, 11] width 21 height 21
